Goal: Task Accomplishment & Management: Manage account settings

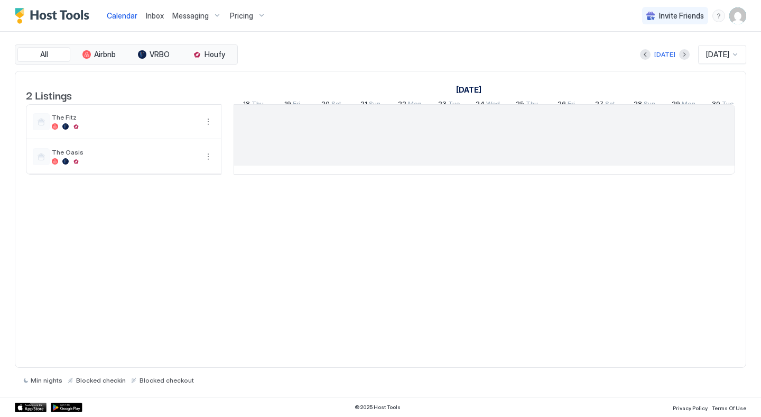
scroll to position [0, 587]
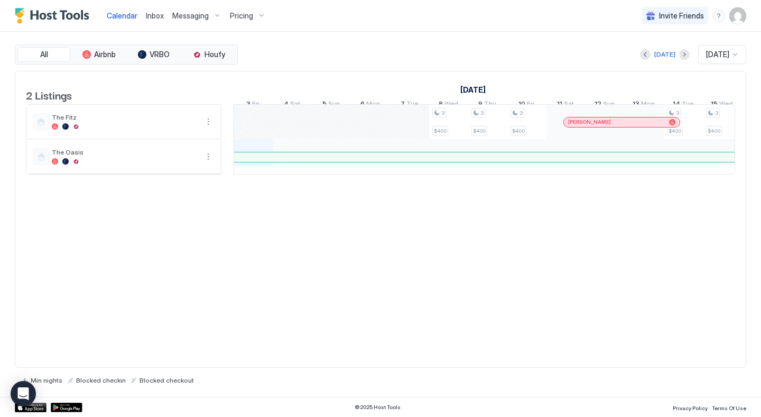
click at [163, 15] on div "Inbox" at bounding box center [155, 16] width 26 height 20
click at [152, 19] on span "Inbox" at bounding box center [155, 15] width 18 height 9
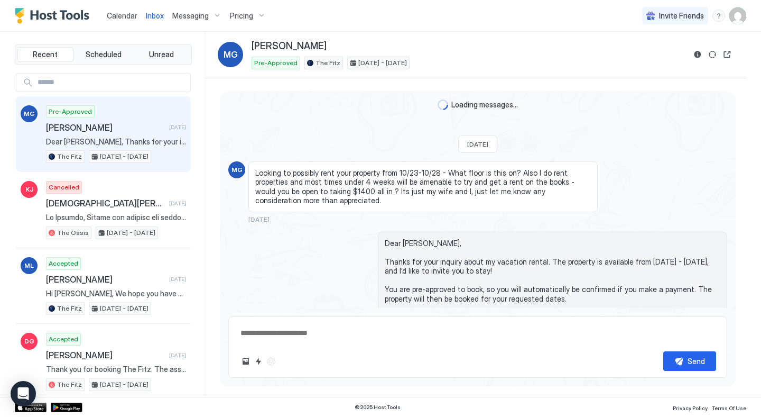
scroll to position [69, 0]
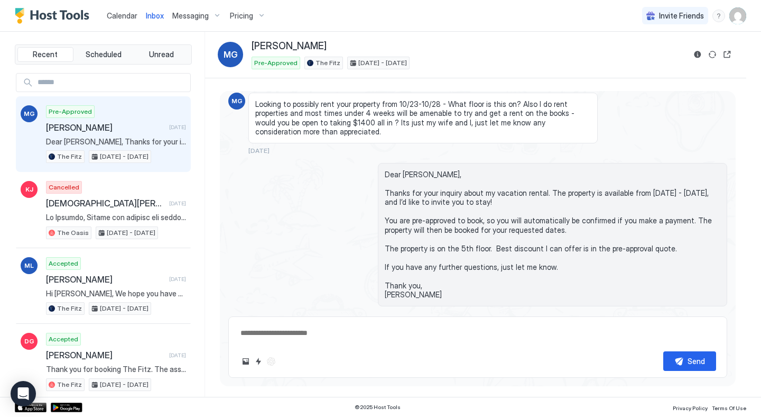
click at [124, 17] on span "Calendar" at bounding box center [122, 15] width 31 height 9
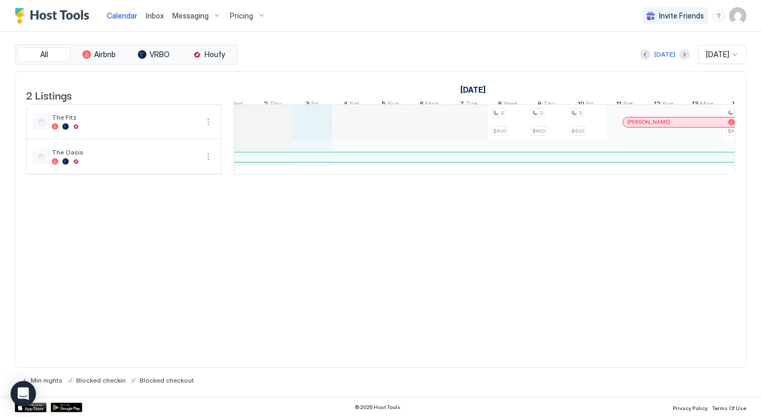
click at [317, 125] on div "3 $400 3 $400 3 $400 3 $400 3 $400 3 $400 3 $400 3 $400 3 $400 3 $400 3 $400 3 …" at bounding box center [742, 139] width 2073 height 69
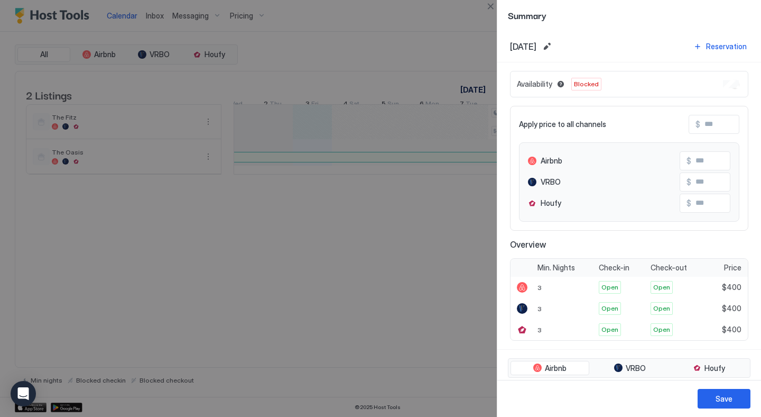
click at [398, 273] on div at bounding box center [380, 208] width 761 height 417
click at [493, 4] on button "Close" at bounding box center [490, 6] width 13 height 13
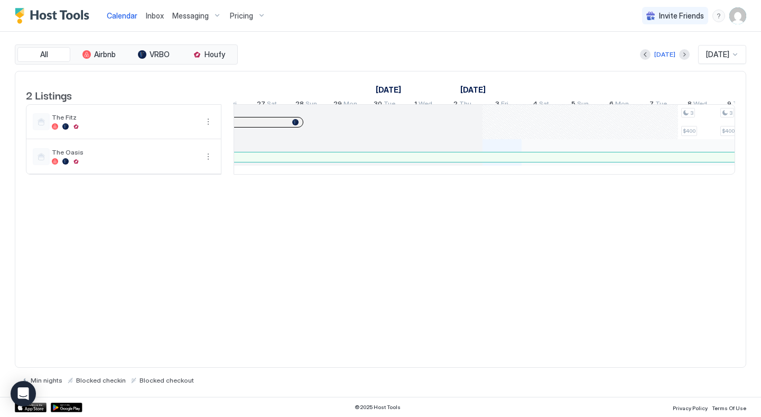
click at [455, 130] on div at bounding box center [463, 122] width 39 height 34
click at [461, 133] on div at bounding box center [463, 122] width 39 height 34
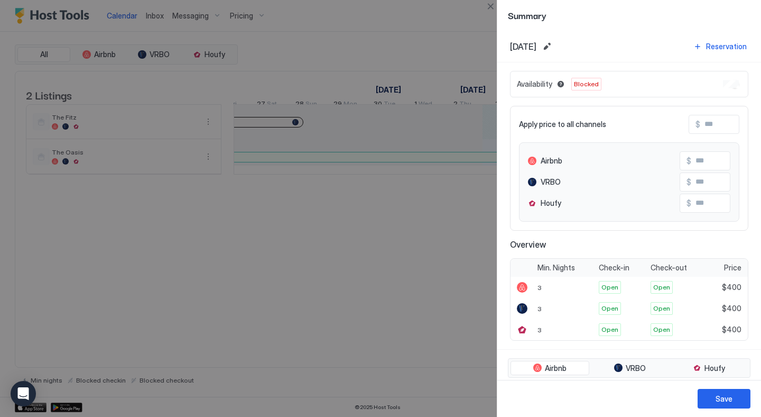
click at [421, 307] on div at bounding box center [380, 208] width 761 height 417
click at [492, 6] on button "Close" at bounding box center [490, 6] width 13 height 13
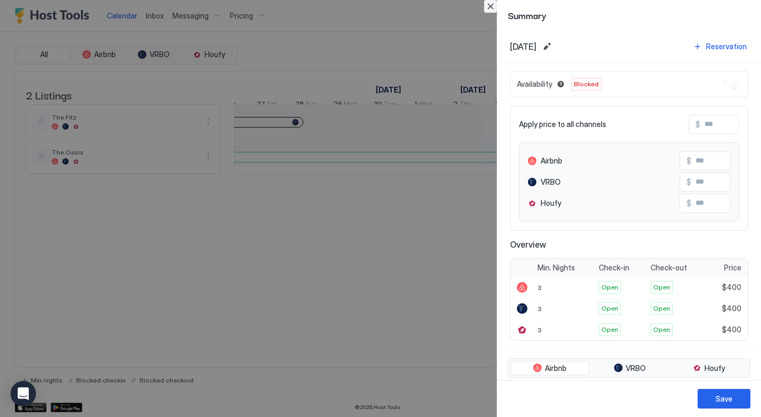
click at [489, 8] on button "Close" at bounding box center [490, 6] width 13 height 13
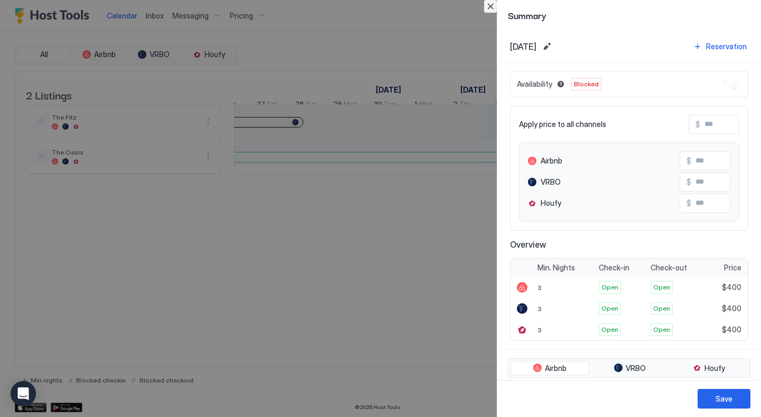
click at [491, 6] on button "Close" at bounding box center [490, 6] width 13 height 13
